Goal: Navigation & Orientation: Find specific page/section

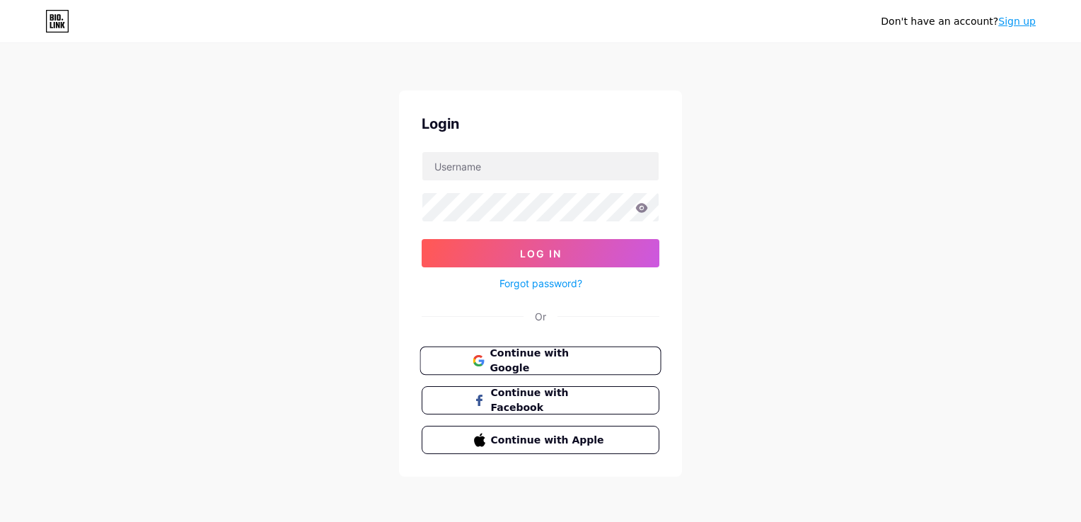
click at [571, 355] on span "Continue with Google" at bounding box center [549, 361] width 118 height 30
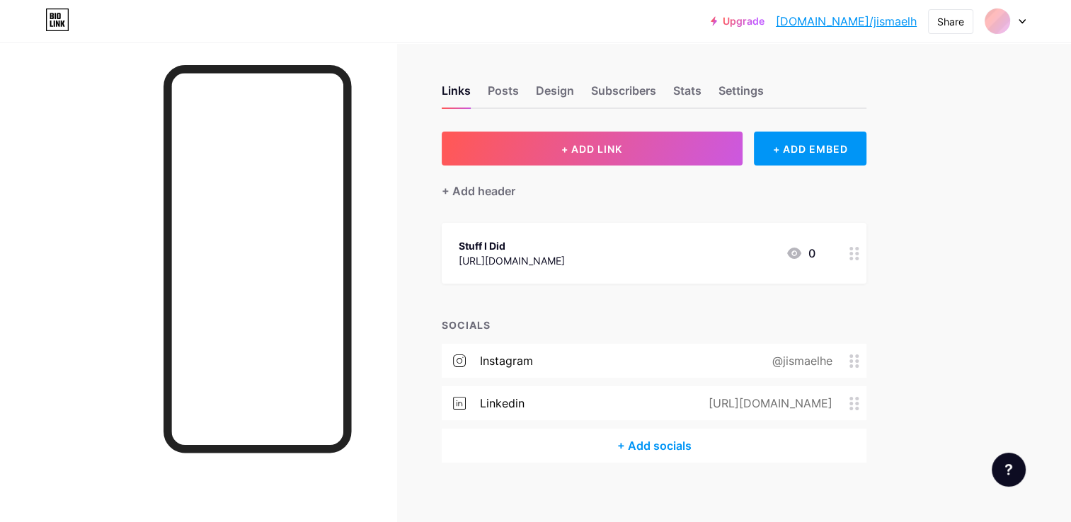
scroll to position [10, 0]
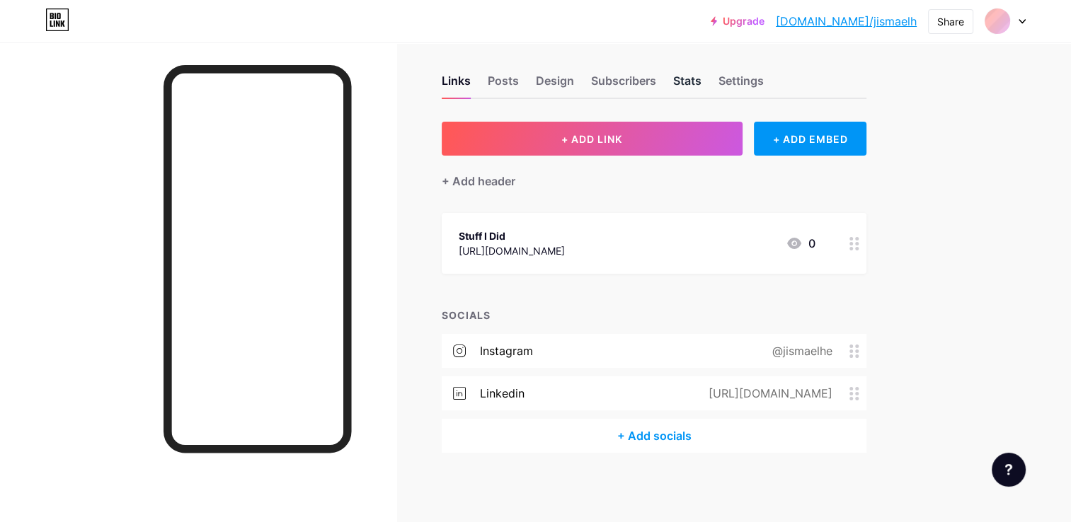
click at [682, 76] on div "Stats" at bounding box center [687, 84] width 28 height 25
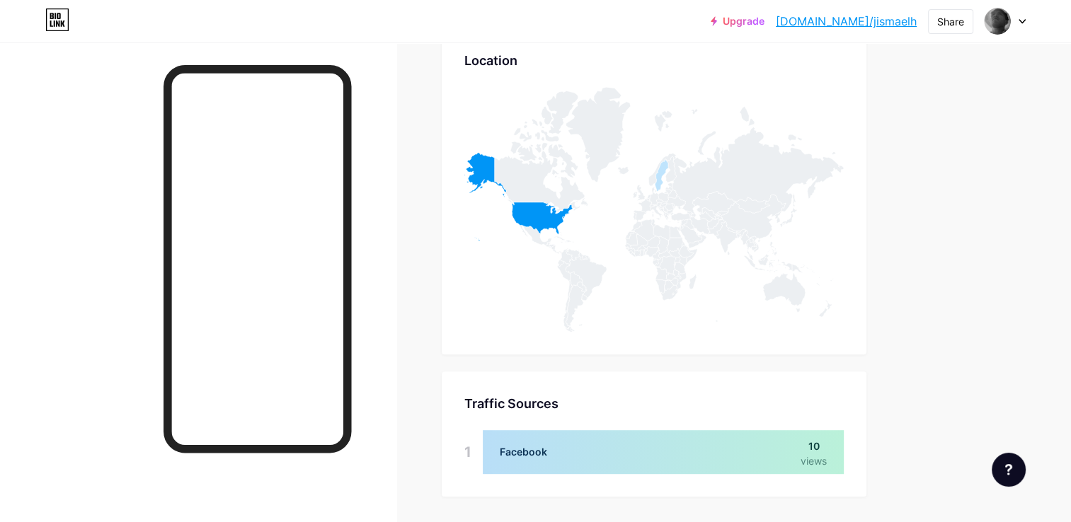
scroll to position [688, 0]
